Goal: Task Accomplishment & Management: Manage account settings

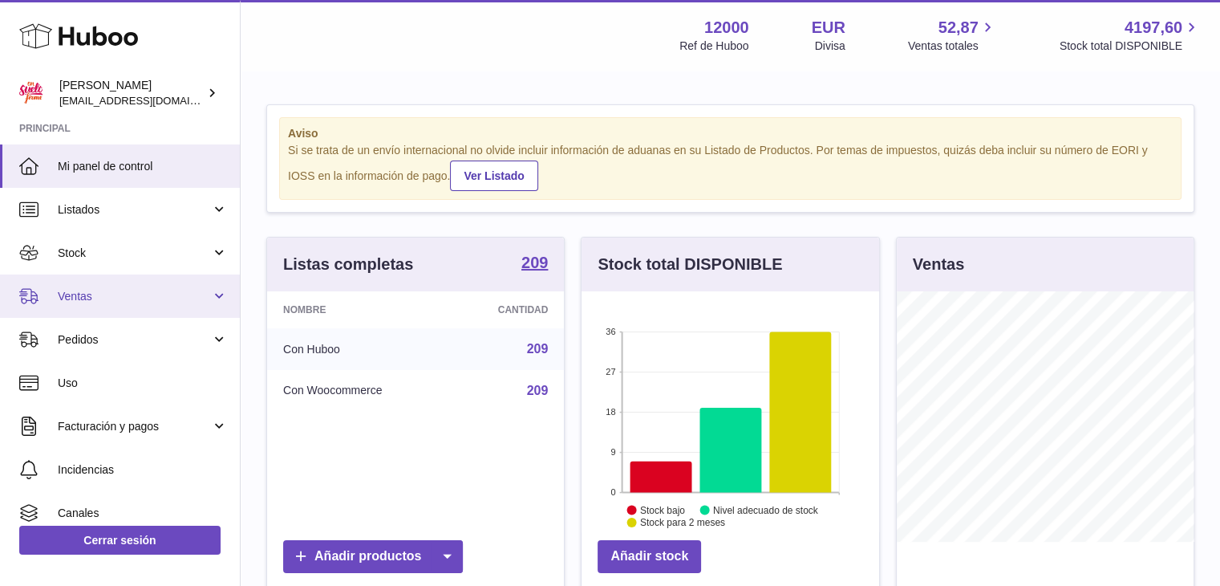
scroll to position [250, 298]
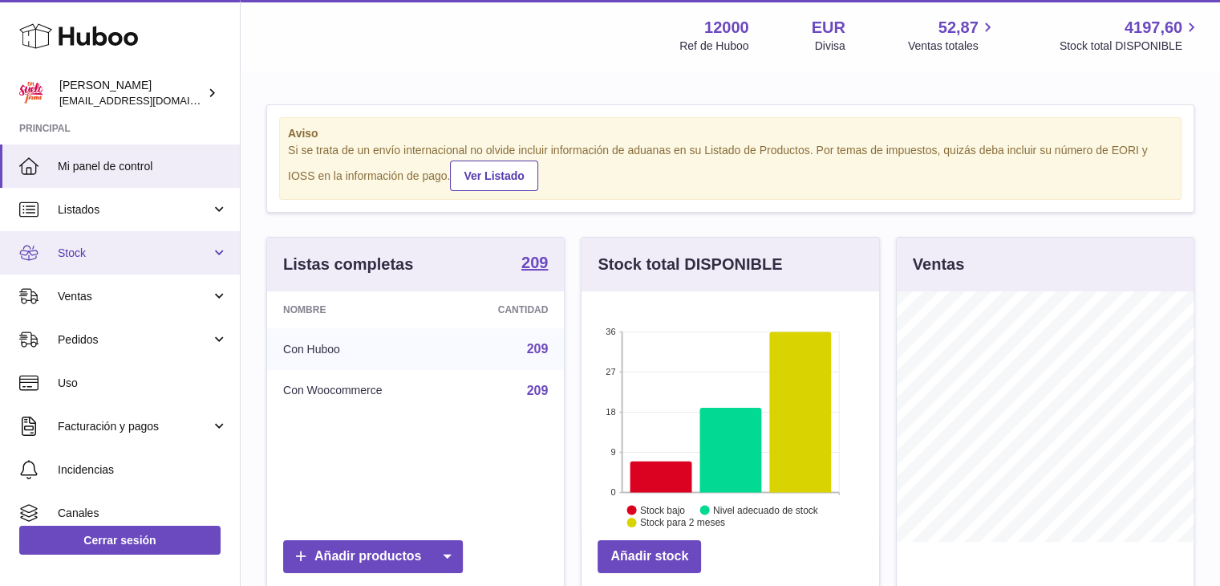
click at [82, 246] on span "Stock" at bounding box center [134, 253] width 153 height 15
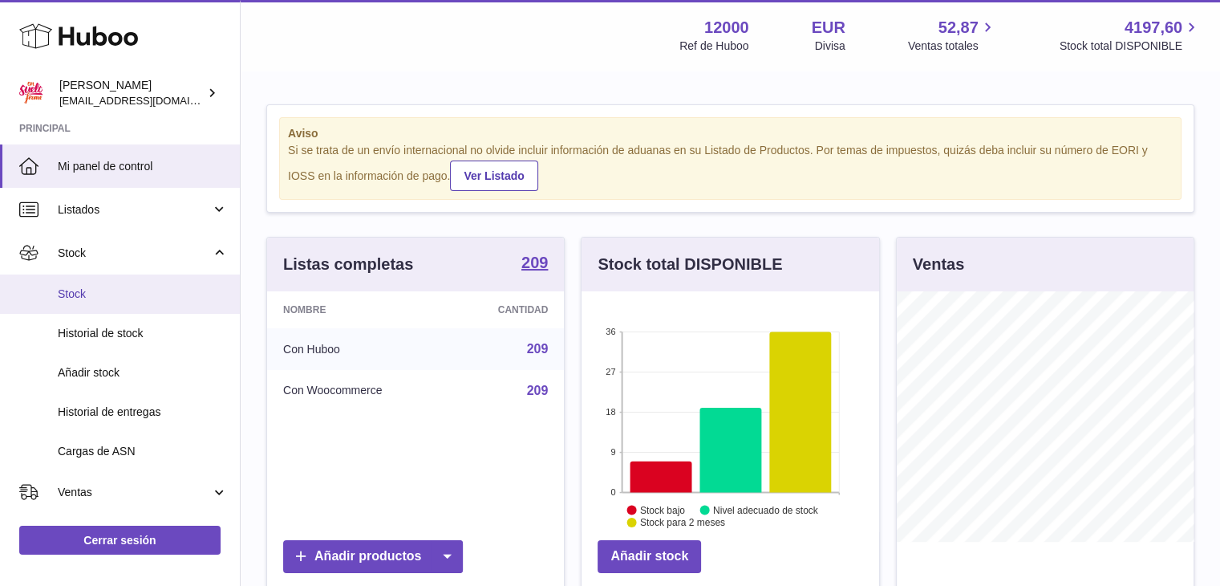
click at [83, 295] on span "Stock" at bounding box center [143, 293] width 170 height 15
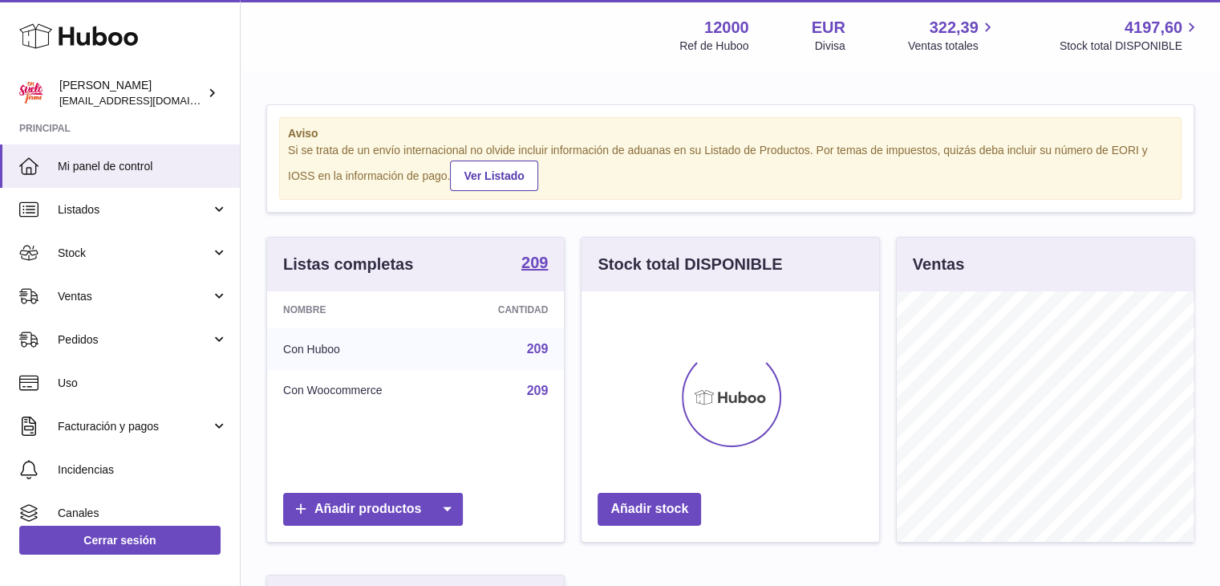
scroll to position [250, 298]
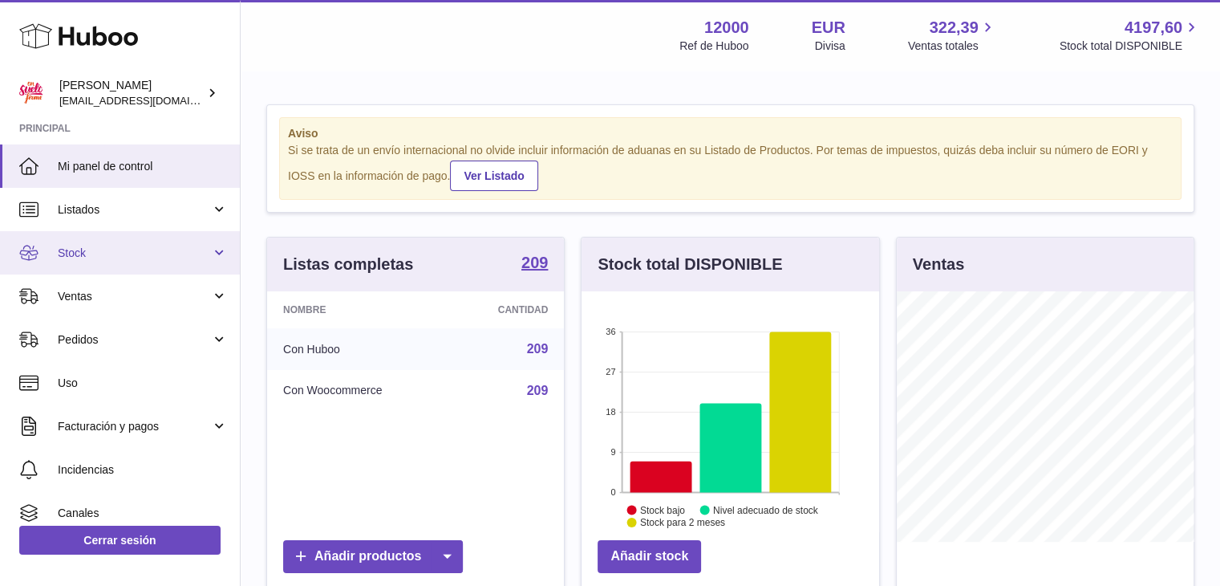
click at [158, 253] on span "Stock" at bounding box center [134, 253] width 153 height 15
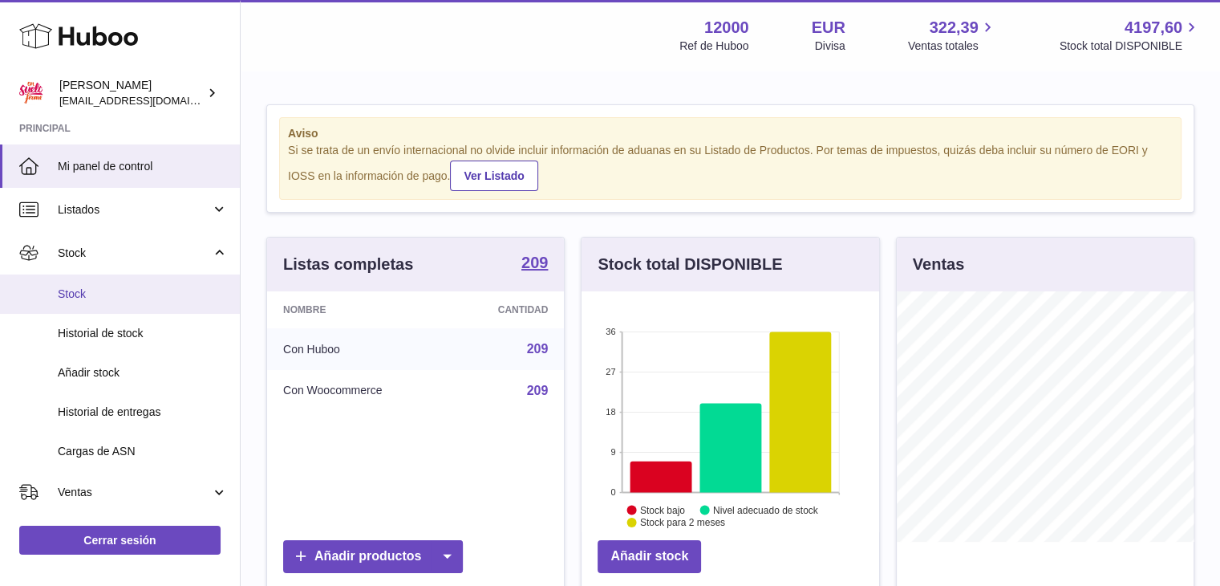
click at [141, 295] on span "Stock" at bounding box center [143, 293] width 170 height 15
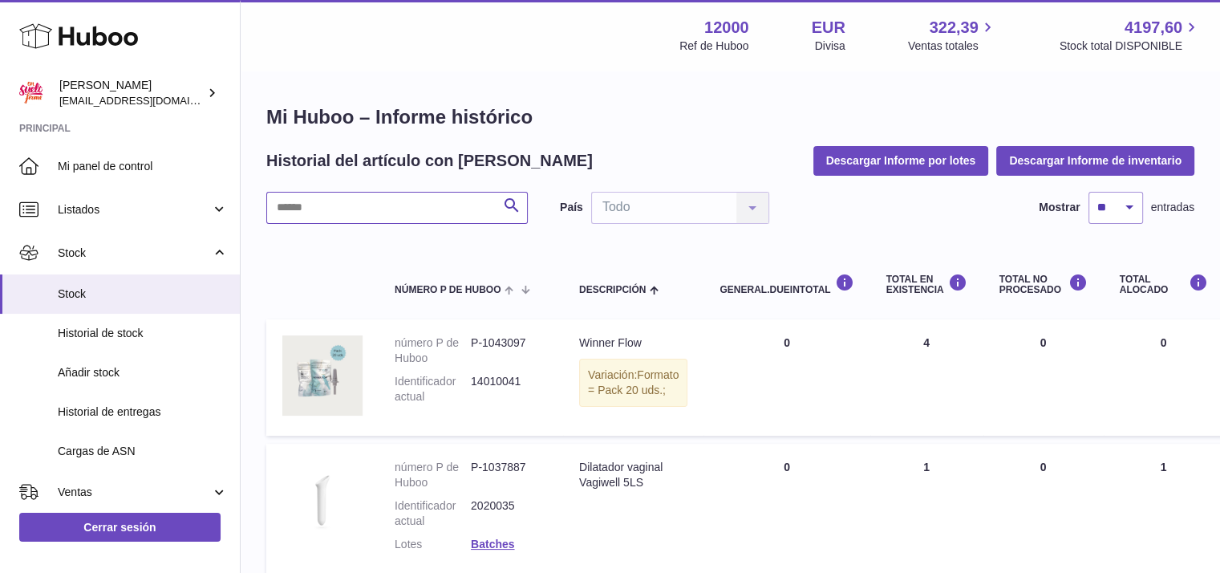
click at [352, 217] on input "text" at bounding box center [397, 208] width 262 height 32
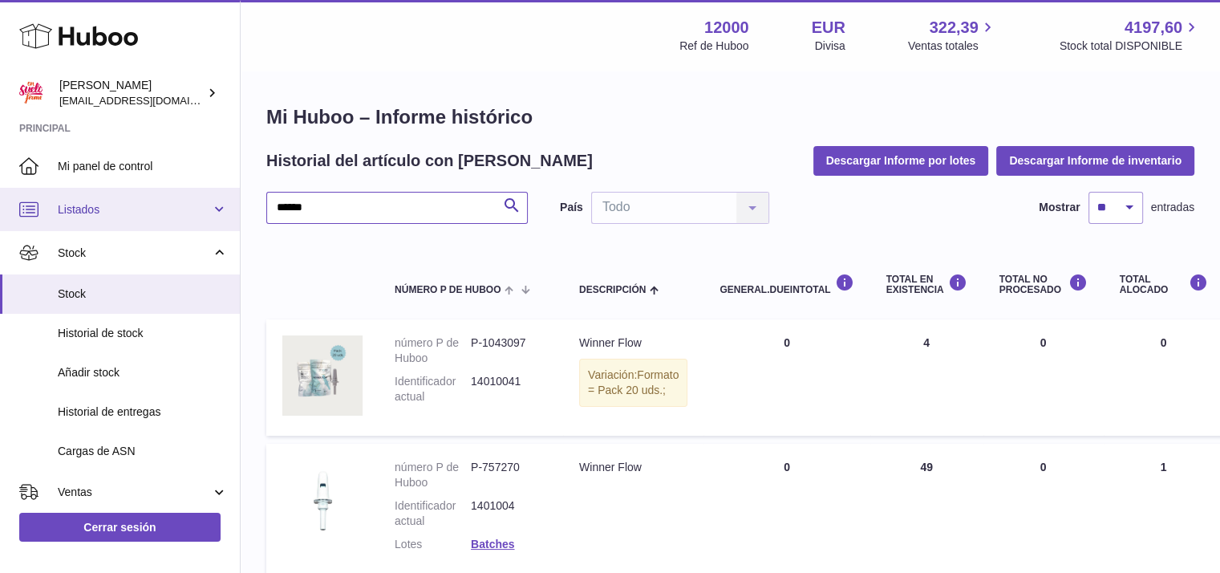
drag, startPoint x: 376, startPoint y: 209, endPoint x: 0, endPoint y: 200, distance: 376.4
click at [0, 200] on div "Huboo María mar@ensuelofirme.com Principal Mi panel de control Listados No está…" at bounding box center [610, 355] width 1220 height 710
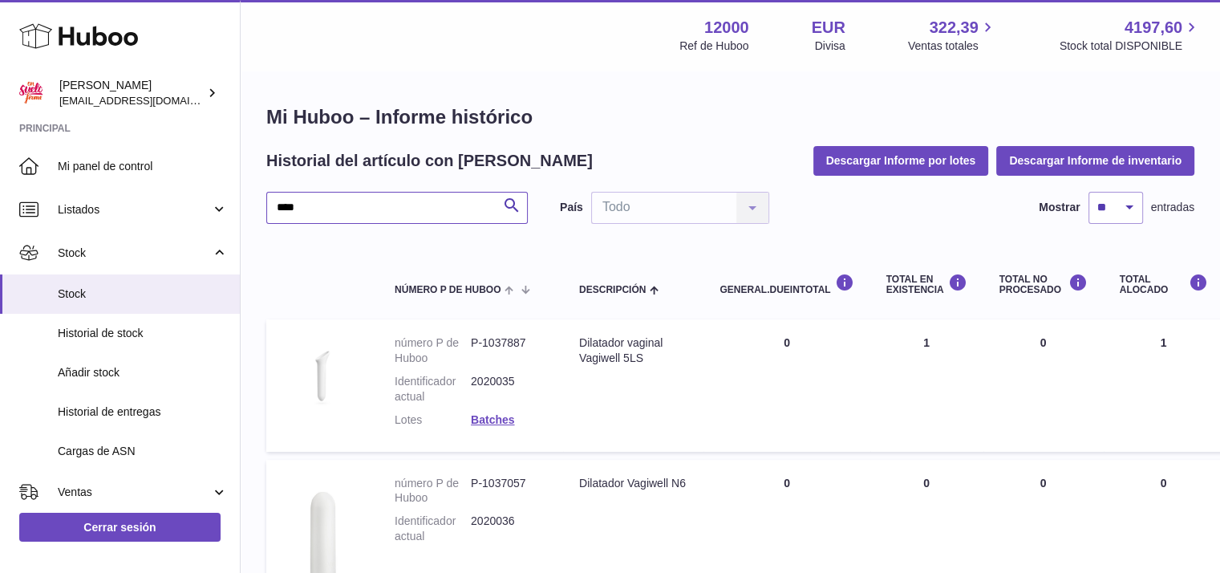
click at [327, 213] on input "****" at bounding box center [397, 208] width 262 height 32
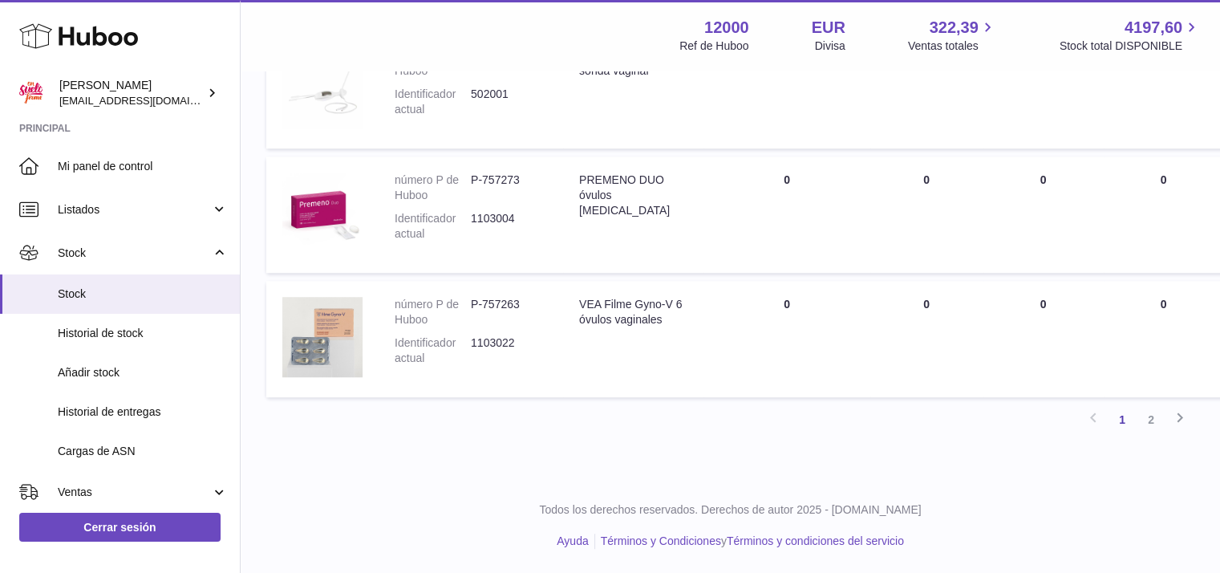
scroll to position [1367, 0]
type input "****"
click at [1153, 415] on link "2" at bounding box center [1151, 419] width 29 height 29
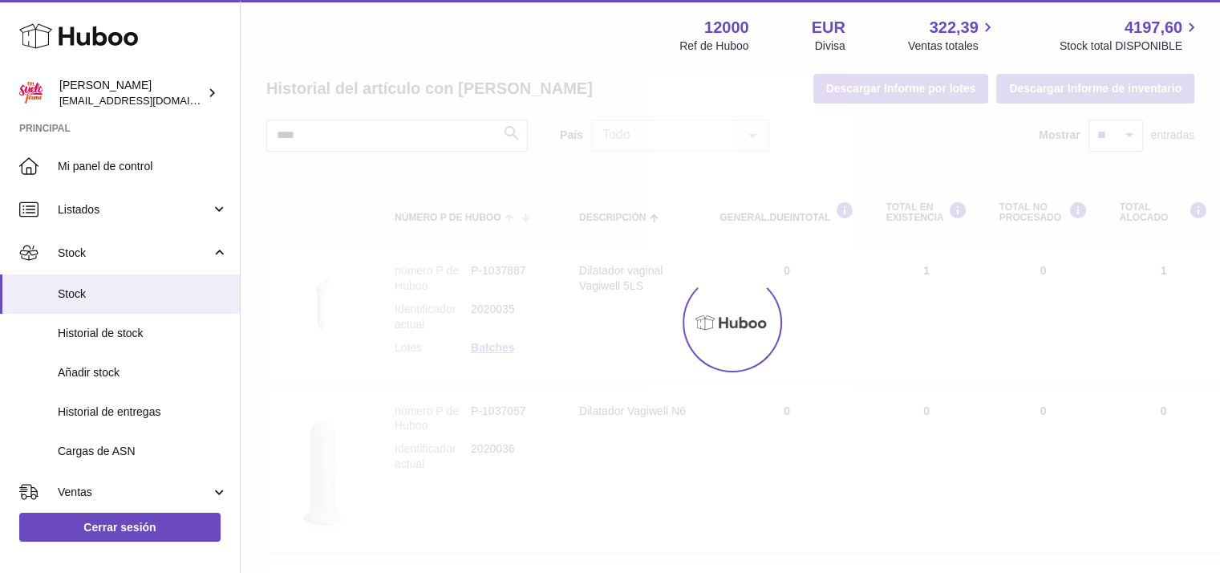
scroll to position [52, 0]
